Goal: Complete application form

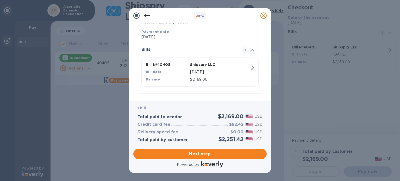
scroll to position [99, 0]
click at [213, 150] on button "Next step" at bounding box center [199, 154] width 133 height 10
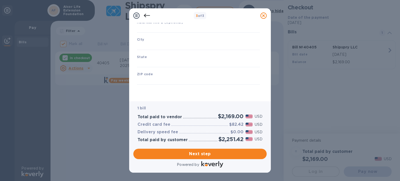
type input "[GEOGRAPHIC_DATA]"
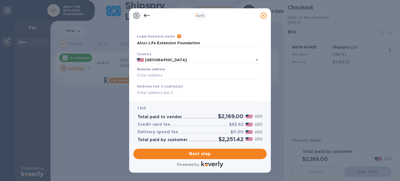
scroll to position [0, 0]
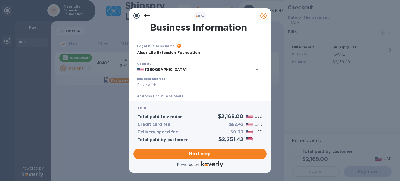
click at [178, 80] on div "Business address" at bounding box center [198, 83] width 123 height 12
click at [178, 83] on input "Business address" at bounding box center [198, 85] width 123 height 8
type input "[STREET_ADDRESS]"
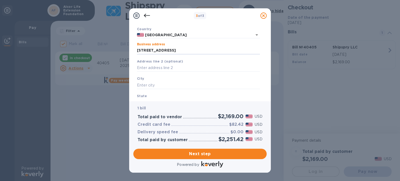
scroll to position [43, 0]
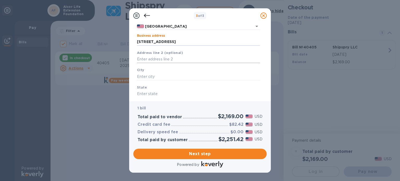
click at [170, 57] on input "text" at bounding box center [198, 60] width 123 height 8
type input "ste 110"
click at [160, 73] on div "City" at bounding box center [198, 73] width 127 height 17
click at [160, 76] on input "text" at bounding box center [198, 77] width 123 height 8
type input "Scottsdale"
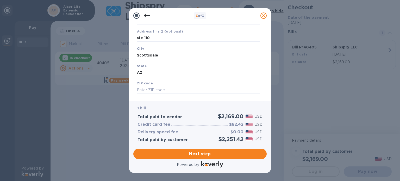
scroll to position [74, 0]
type input "AZ"
click at [160, 76] on div "ZIP code" at bounding box center [198, 77] width 127 height 17
click at [160, 80] on input "text" at bounding box center [198, 81] width 123 height 8
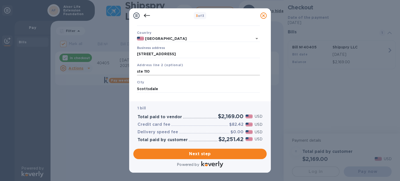
type input "85260"
click at [140, 73] on input "ste 110" at bounding box center [198, 72] width 123 height 8
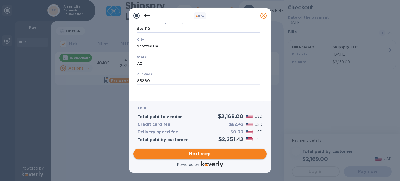
type input "Ste 110"
click at [199, 151] on span "Next step" at bounding box center [200, 154] width 125 height 6
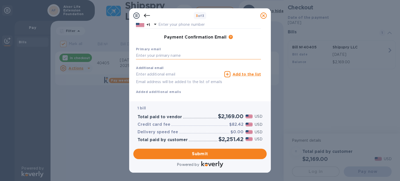
click at [177, 56] on input "text" at bounding box center [198, 56] width 125 height 8
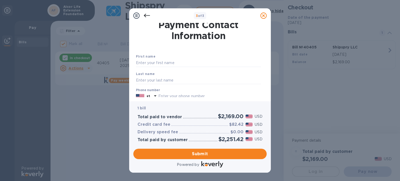
scroll to position [0, 0]
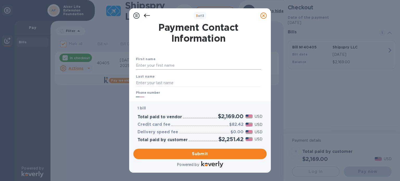
click at [174, 64] on input "text" at bounding box center [198, 66] width 125 height 8
type input "[PERSON_NAME]"
type input "4805500279"
type input "[EMAIL_ADDRESS][PERSON_NAME][DOMAIN_NAME]"
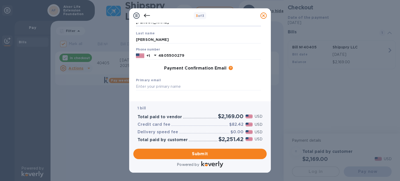
scroll to position [87, 0]
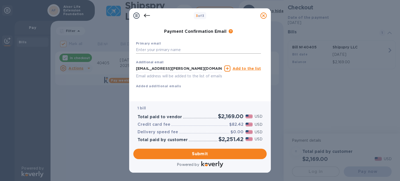
click at [177, 47] on input "text" at bounding box center [198, 50] width 125 height 8
type input "shelbyl"
click at [180, 65] on input "[EMAIL_ADDRESS][PERSON_NAME][DOMAIN_NAME]" at bounding box center [179, 69] width 86 height 8
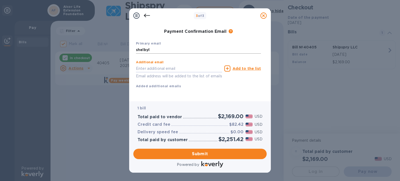
click at [173, 46] on input "shelbyl" at bounding box center [198, 50] width 125 height 8
paste input ".[PERSON_NAME][EMAIL_ADDRESS][DOMAIN_NAME]"
type input "[EMAIL_ADDRESS][PERSON_NAME][DOMAIN_NAME]"
click at [197, 65] on input "text" at bounding box center [179, 69] width 86 height 8
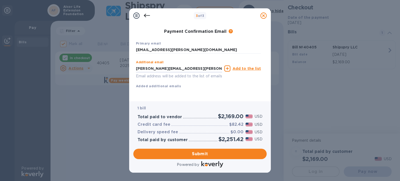
type input "[PERSON_NAME][EMAIL_ADDRESS][PERSON_NAME][DOMAIN_NAME]"
click at [233, 87] on div "First name [PERSON_NAME] Last name [PERSON_NAME] Phone number [PHONE_NUMBER] Pa…" at bounding box center [198, 36] width 125 height 121
click at [242, 66] on u "Add to the list" at bounding box center [247, 68] width 28 height 4
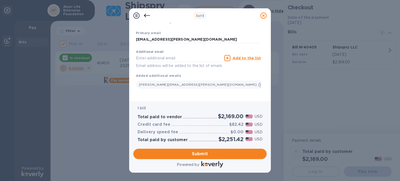
scroll to position [97, 0]
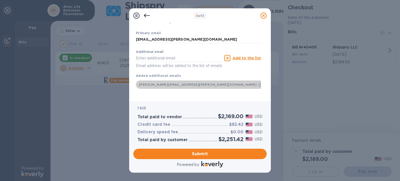
click at [259, 83] on icon at bounding box center [261, 85] width 4 height 4
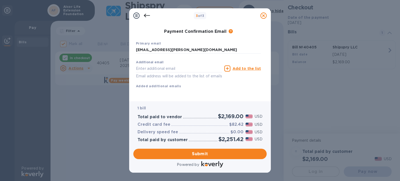
scroll to position [87, 0]
click at [210, 153] on span "Submit" at bounding box center [200, 154] width 125 height 6
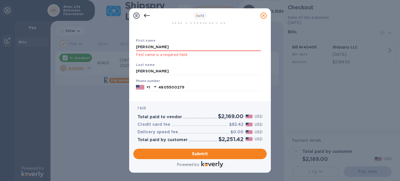
scroll to position [0, 0]
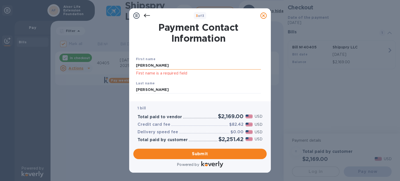
click at [185, 65] on input "[PERSON_NAME]" at bounding box center [198, 66] width 125 height 8
type input "[PERSON_NAME]"
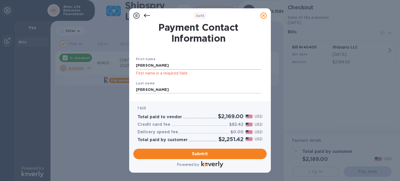
scroll to position [43, 0]
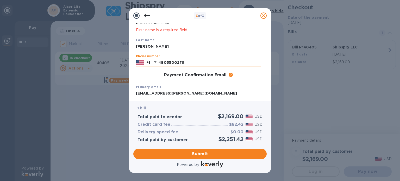
click at [188, 62] on input "4805500279" at bounding box center [209, 63] width 103 height 8
type input "4805500279"
click at [157, 73] on div "Payment Confirmation Email The added email addresses will be used to send the p…" at bounding box center [198, 75] width 125 height 5
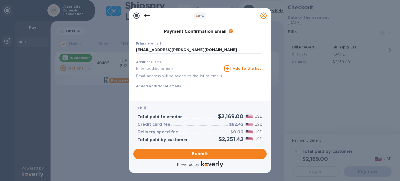
scroll to position [93, 0]
click at [200, 152] on span "Submit" at bounding box center [200, 154] width 125 height 6
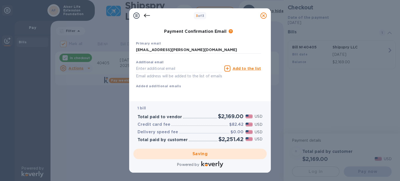
checkbox input "false"
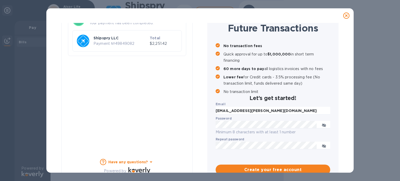
scroll to position [58, 0]
